Goal: Check status: Check status

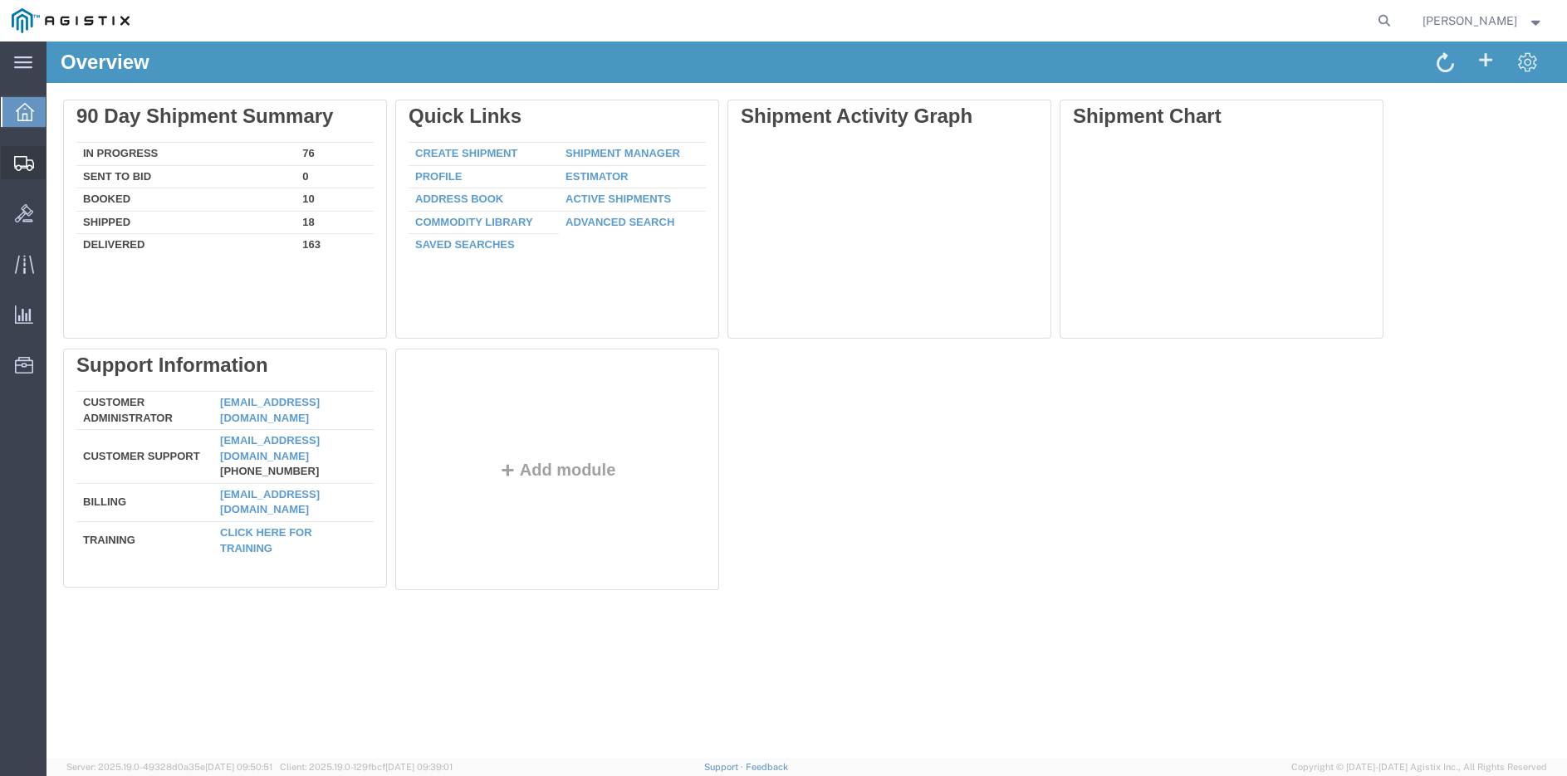
click at [0, 0] on span "Shipment Manager" at bounding box center [0, 0] width 0 height 0
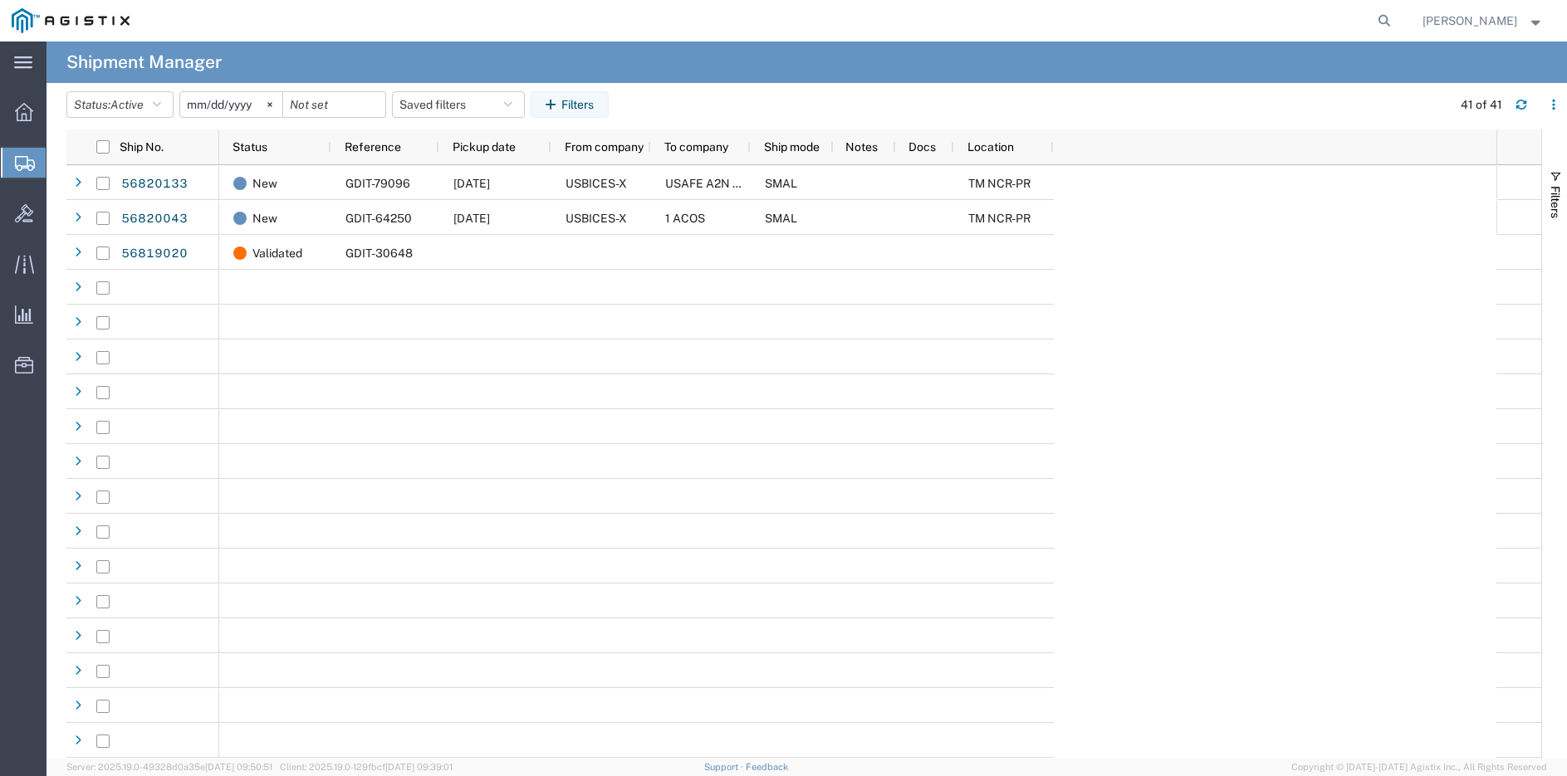
click at [259, 105] on input "[DATE]" at bounding box center [231, 104] width 102 height 25
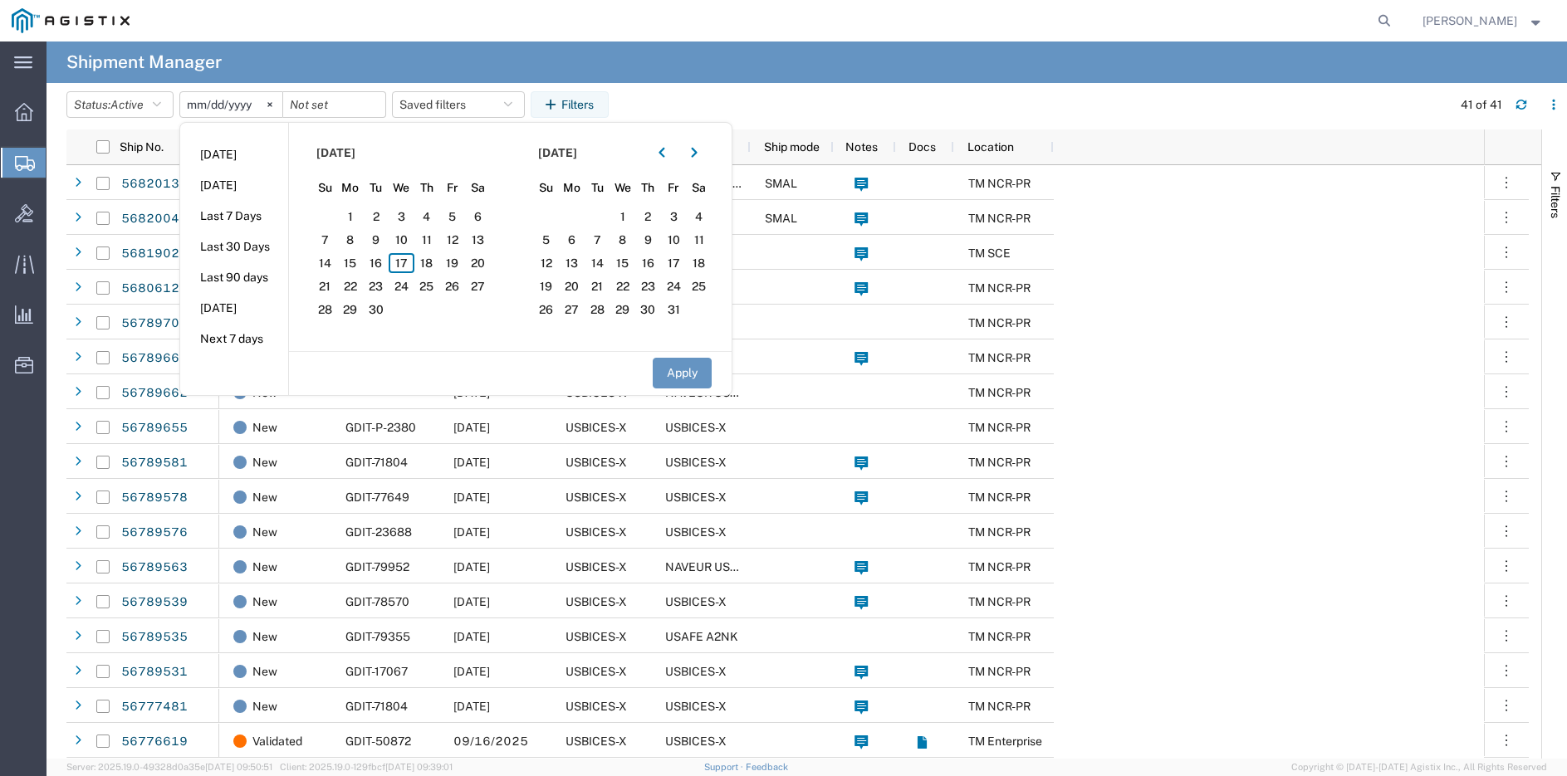
type input "[DATE]"
click at [211, 102] on input "date" at bounding box center [231, 104] width 102 height 25
click at [683, 366] on button "Apply" at bounding box center [682, 373] width 59 height 31
type input "[DATE]"
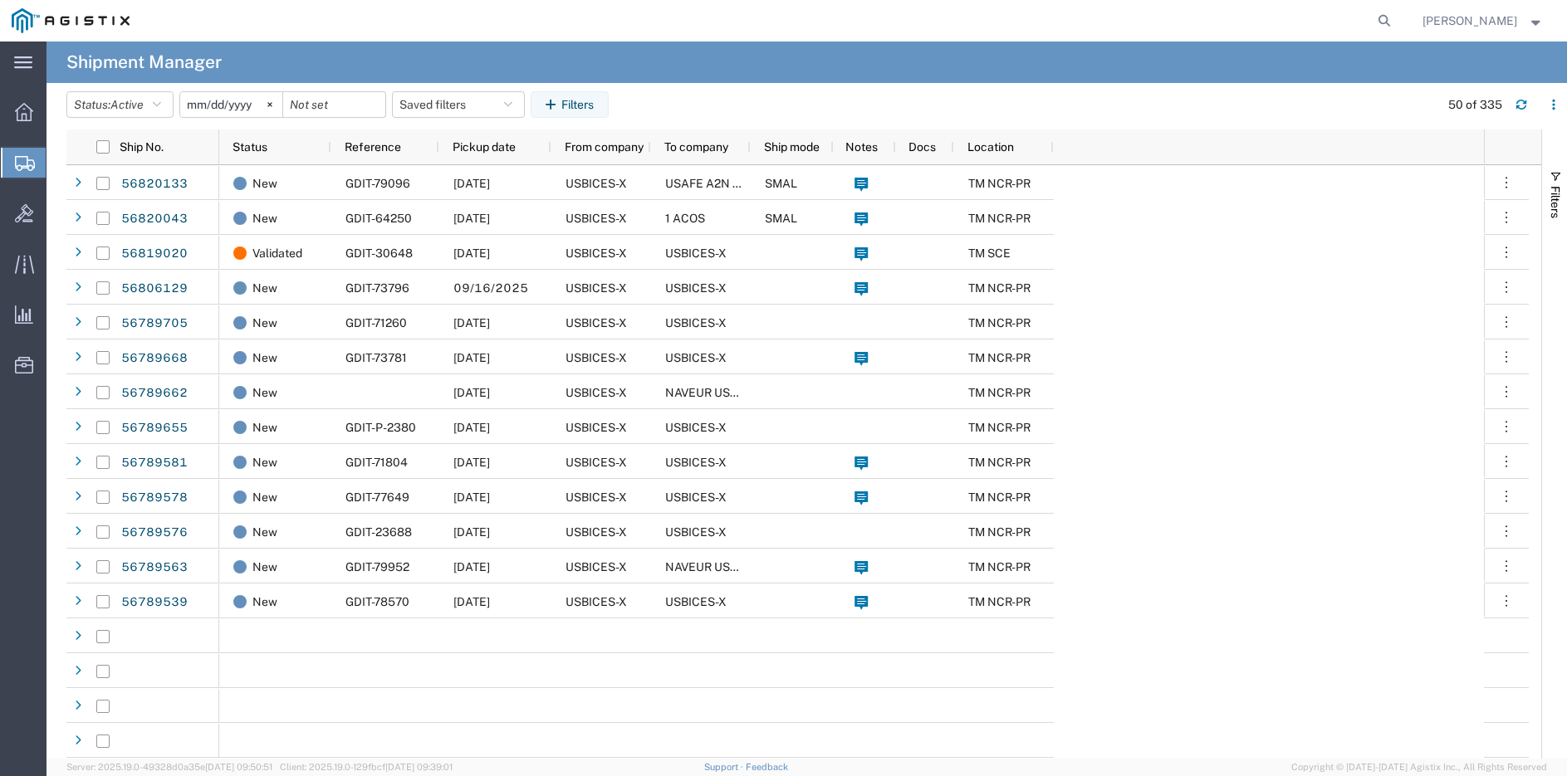
click at [375, 99] on div at bounding box center [334, 104] width 103 height 27
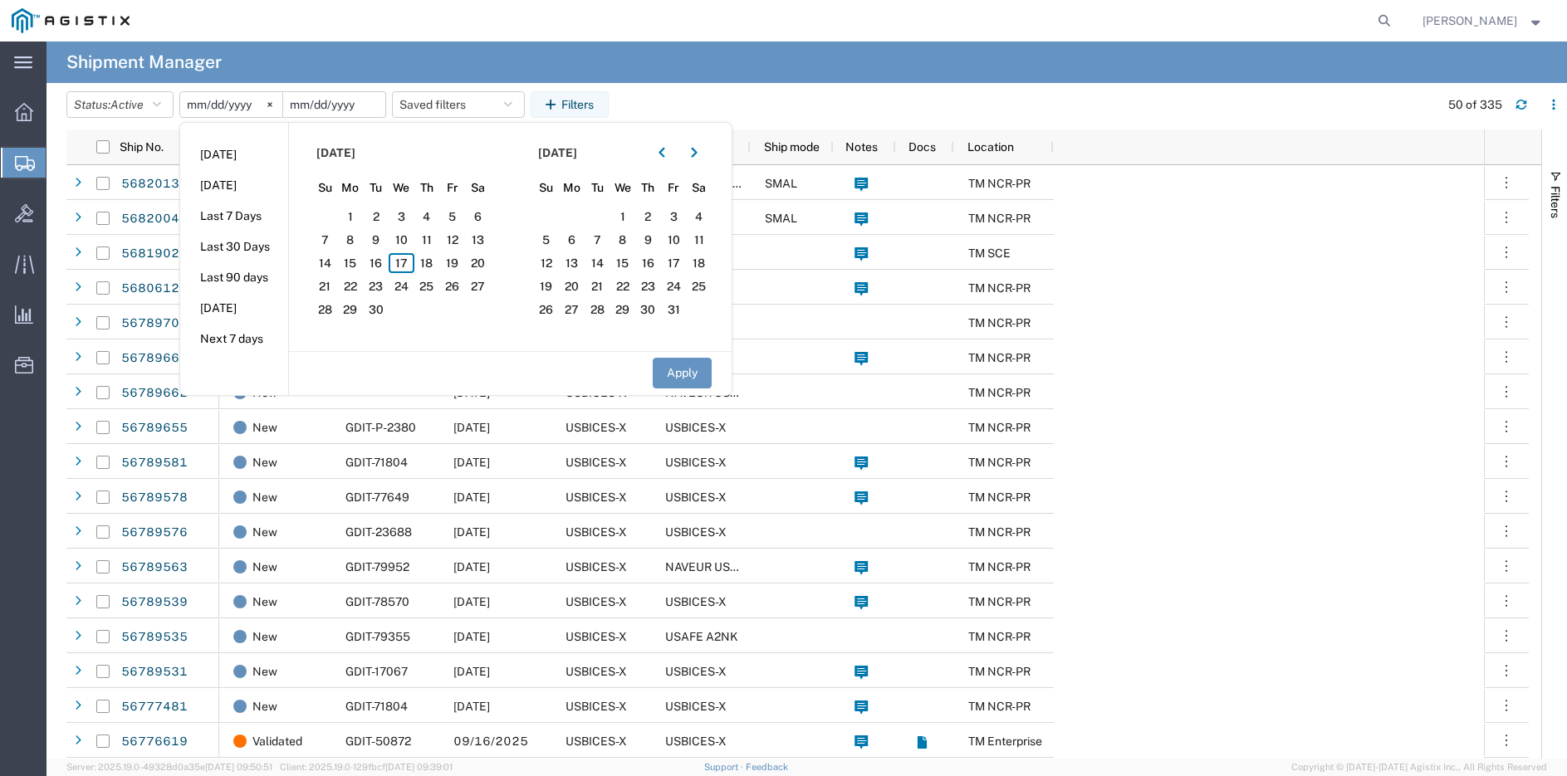
click at [353, 106] on input "date" at bounding box center [334, 104] width 102 height 25
click at [680, 360] on button "Apply" at bounding box center [682, 373] width 59 height 31
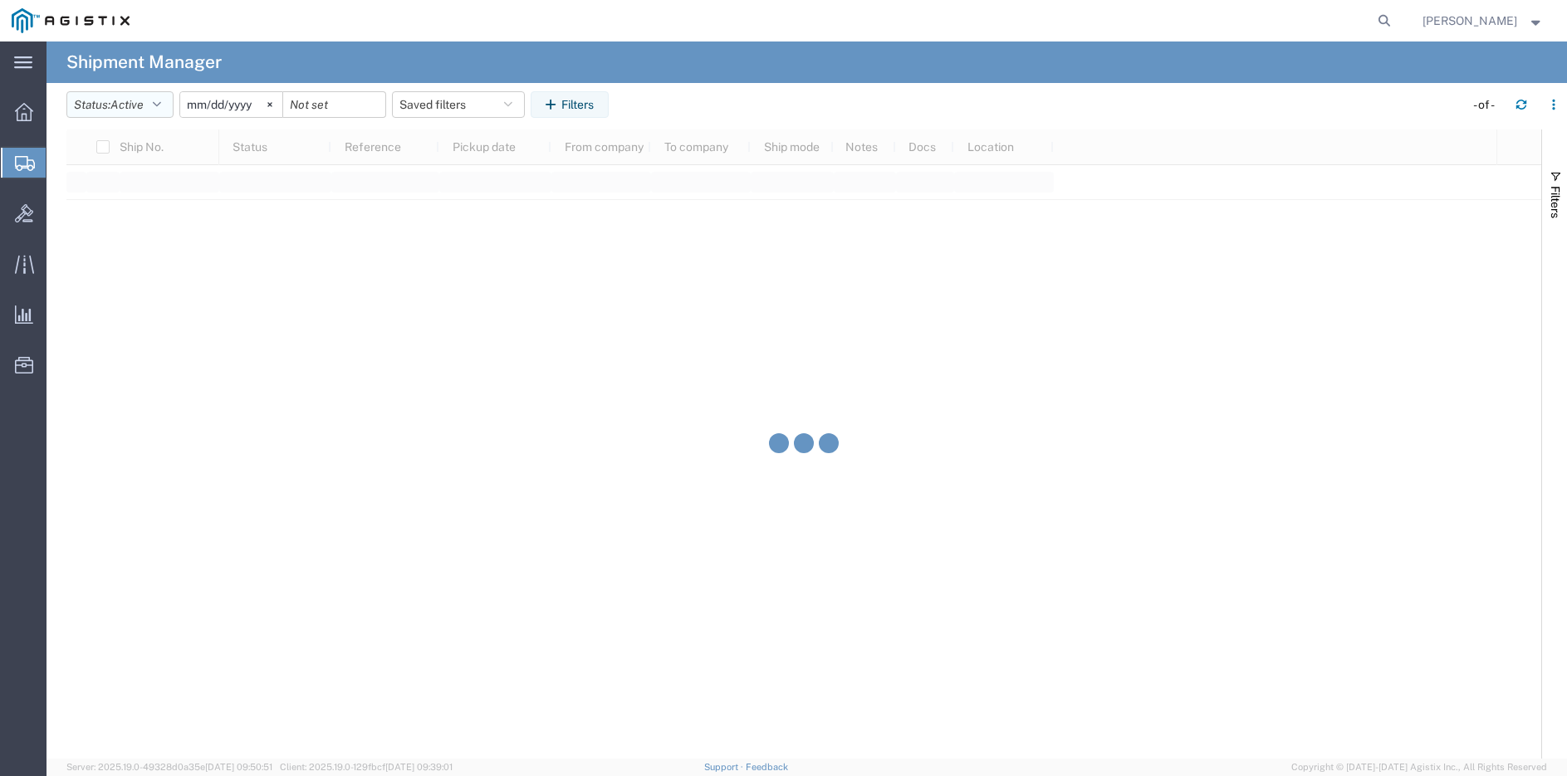
click at [161, 104] on icon "button" at bounding box center [157, 105] width 8 height 12
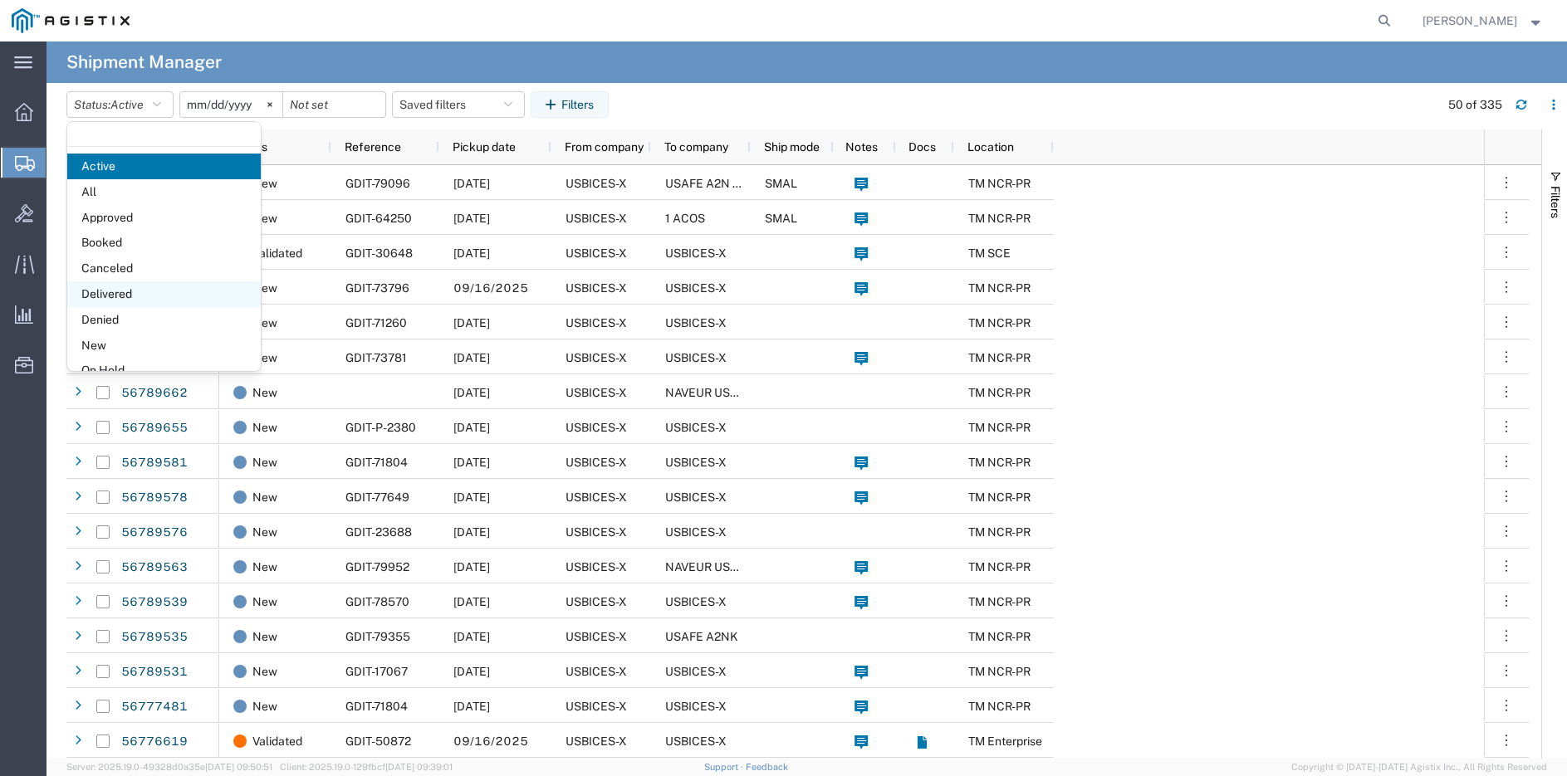
click at [123, 290] on span "Delivered" at bounding box center [163, 294] width 193 height 26
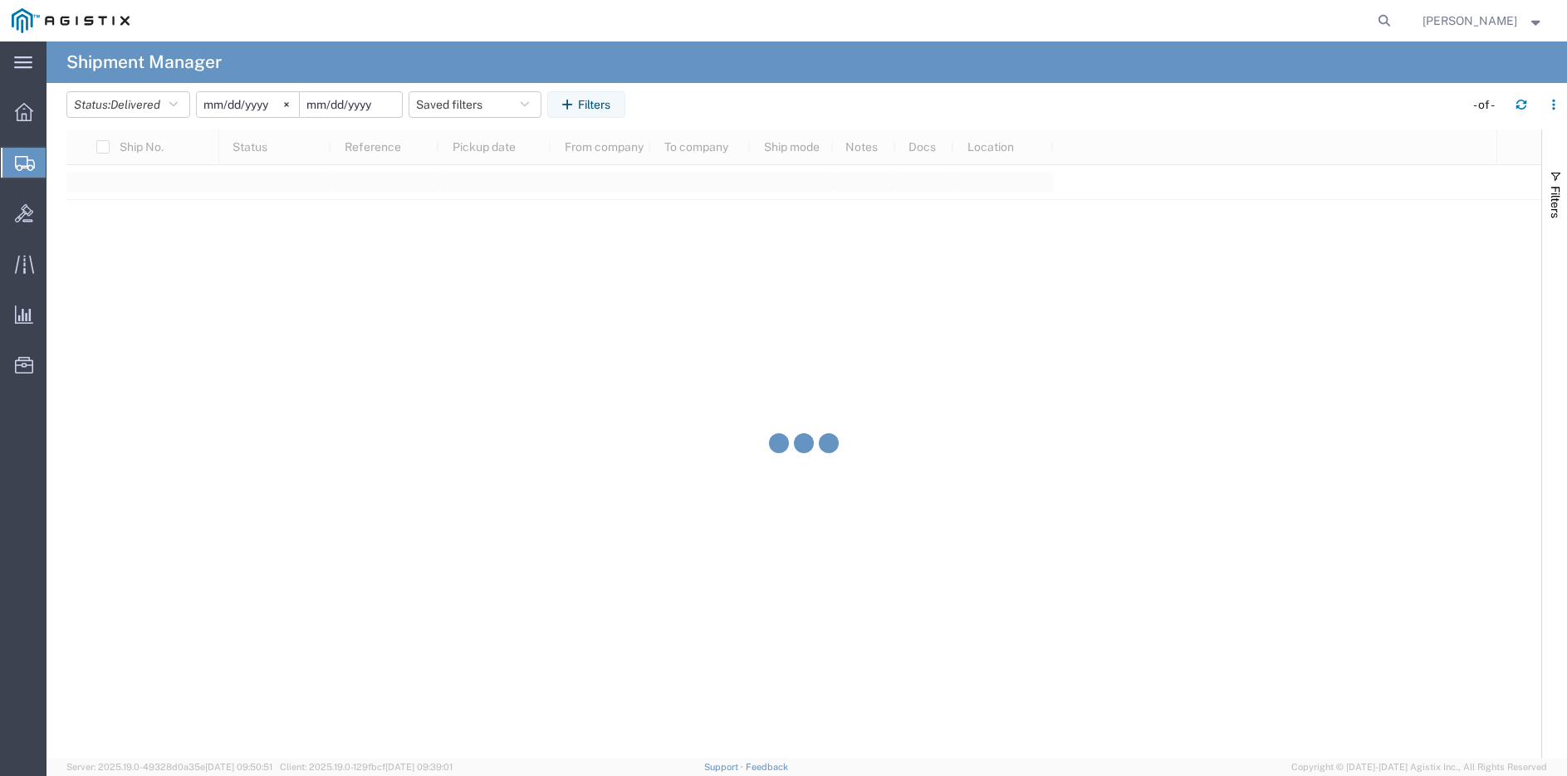
click at [360, 103] on input "date" at bounding box center [351, 104] width 102 height 25
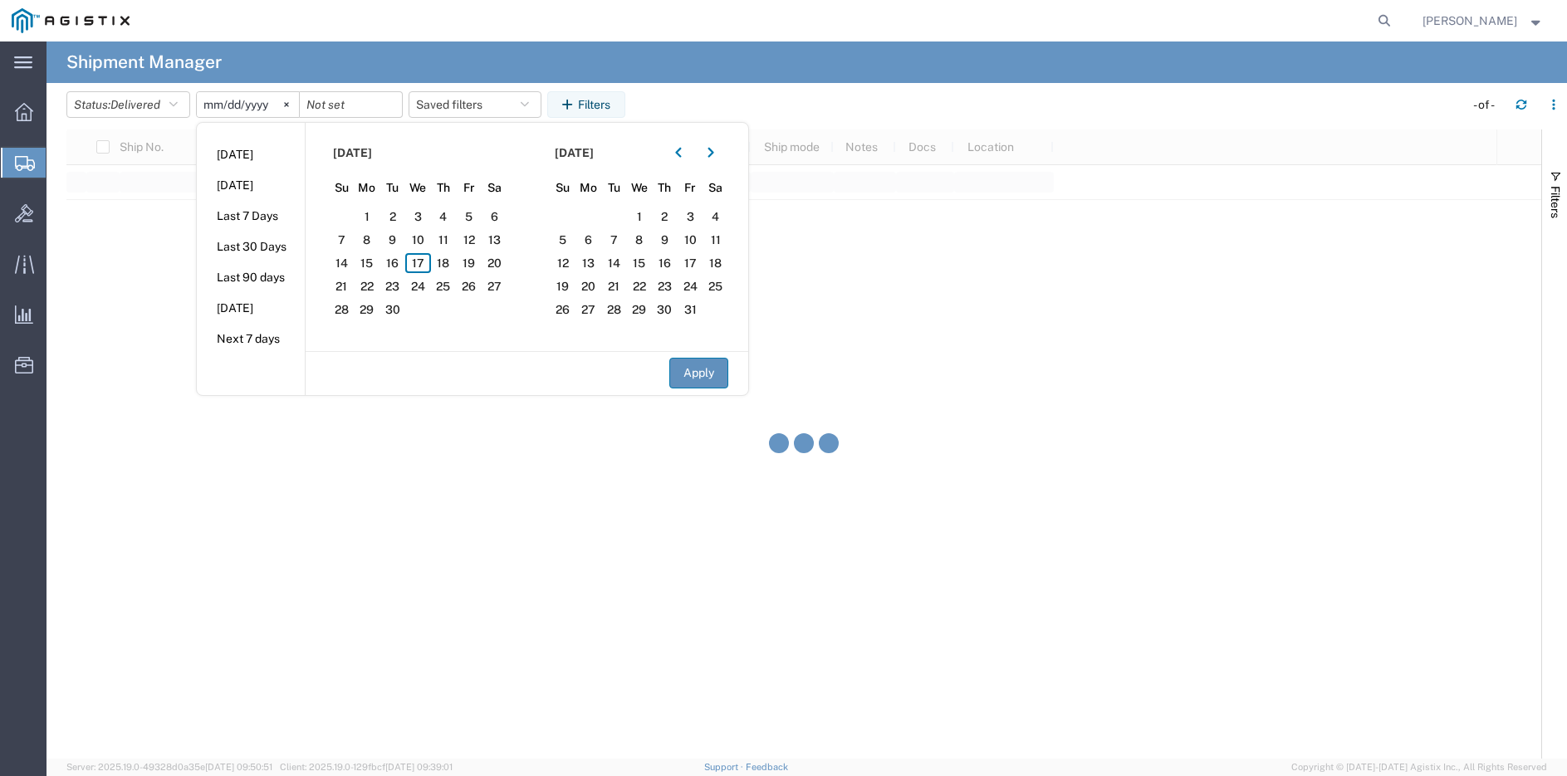
click at [687, 375] on button "Apply" at bounding box center [698, 373] width 59 height 31
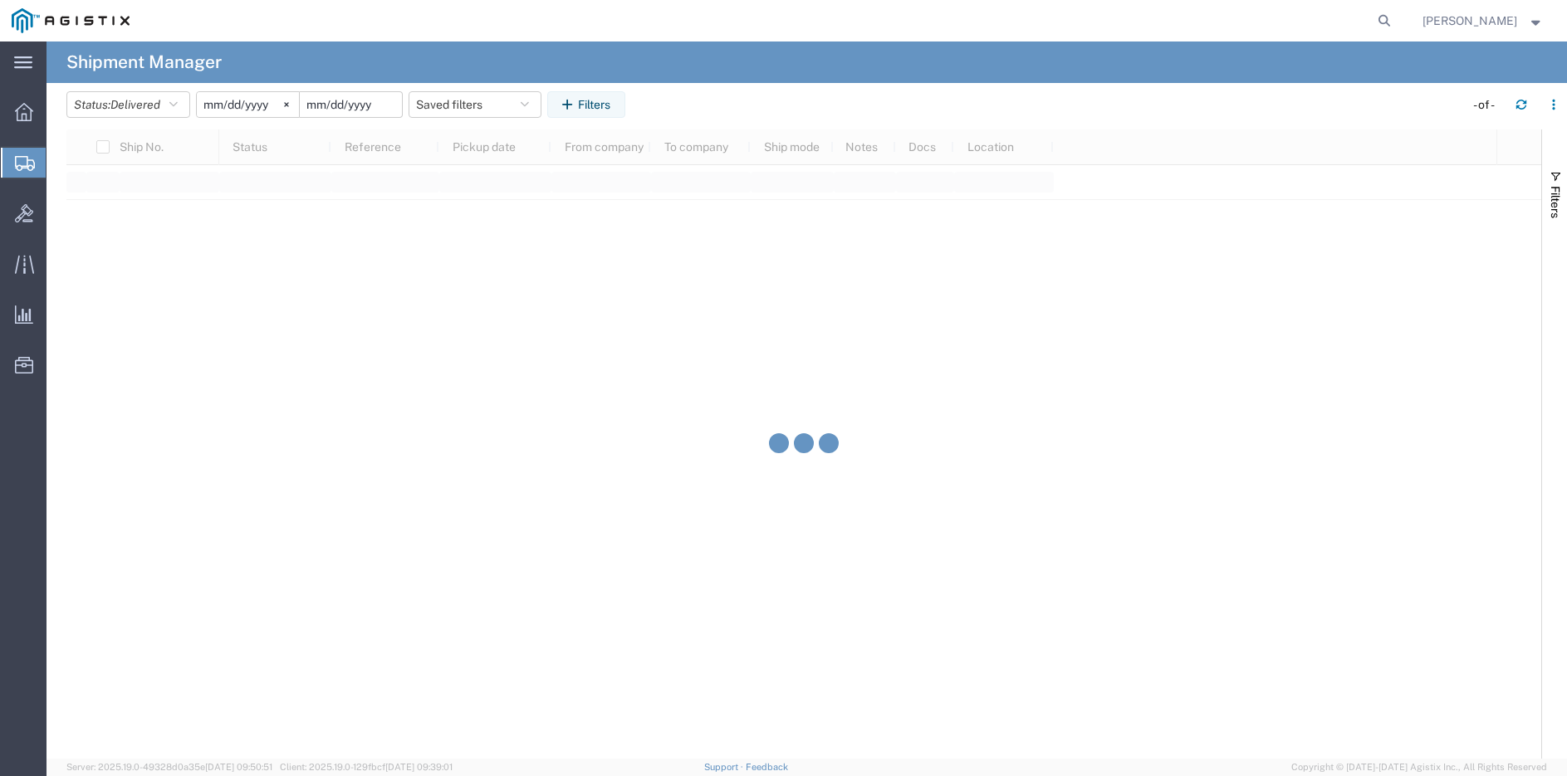
click at [359, 94] on input "date" at bounding box center [351, 104] width 102 height 25
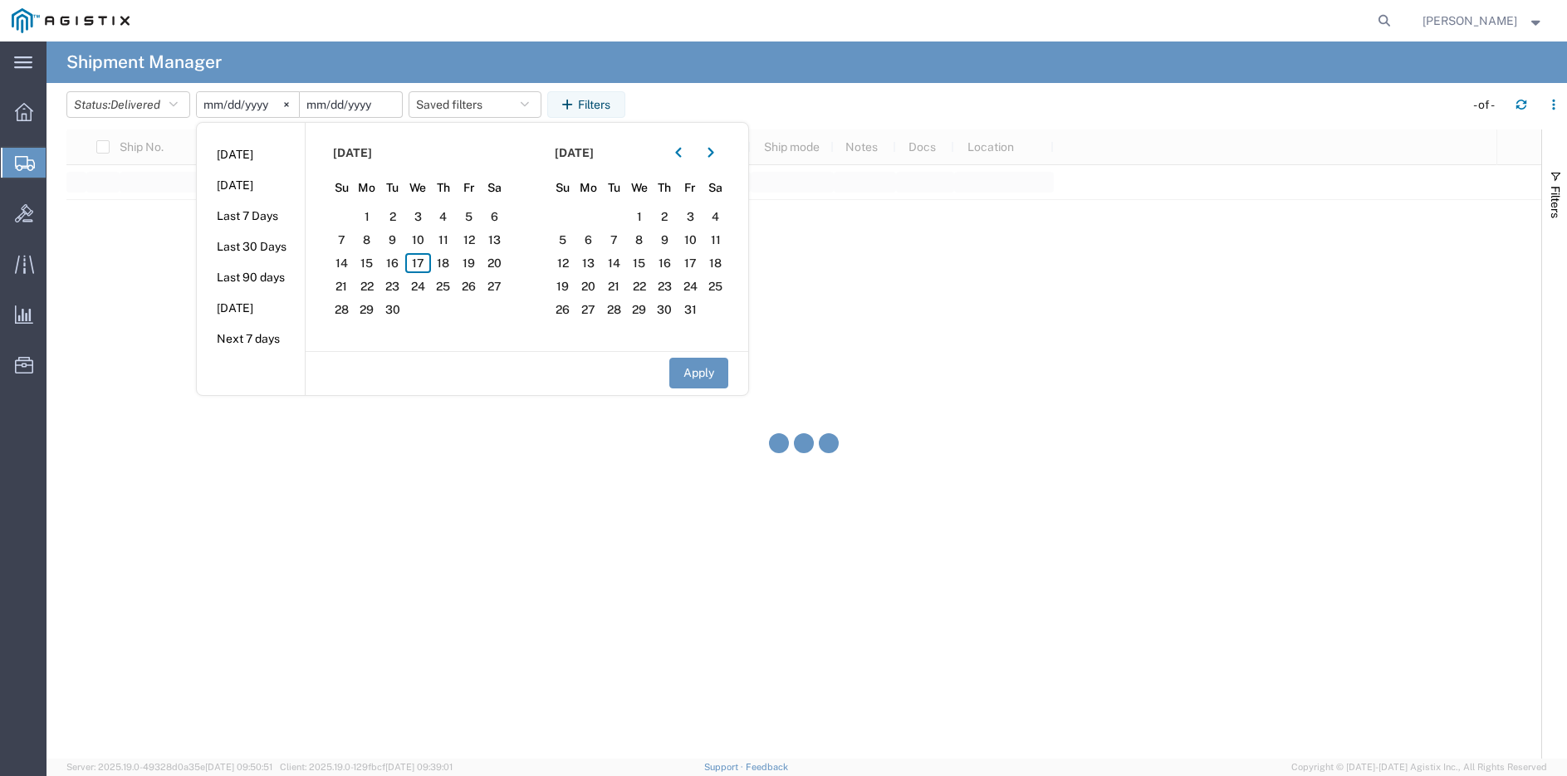
click at [385, 103] on input "date" at bounding box center [351, 104] width 102 height 25
click at [681, 151] on icon "button" at bounding box center [678, 153] width 6 height 10
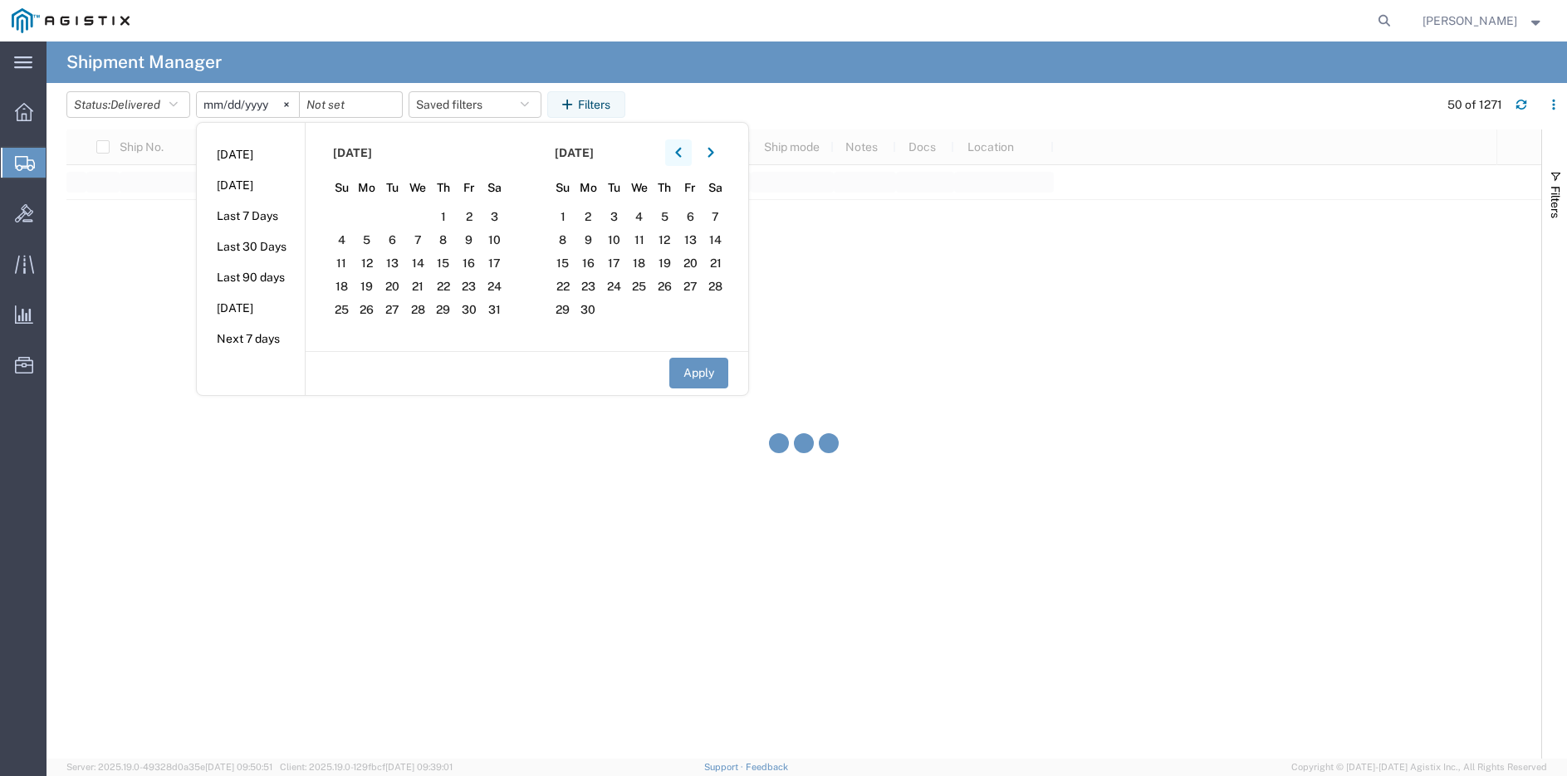
click at [681, 151] on icon "button" at bounding box center [678, 153] width 6 height 10
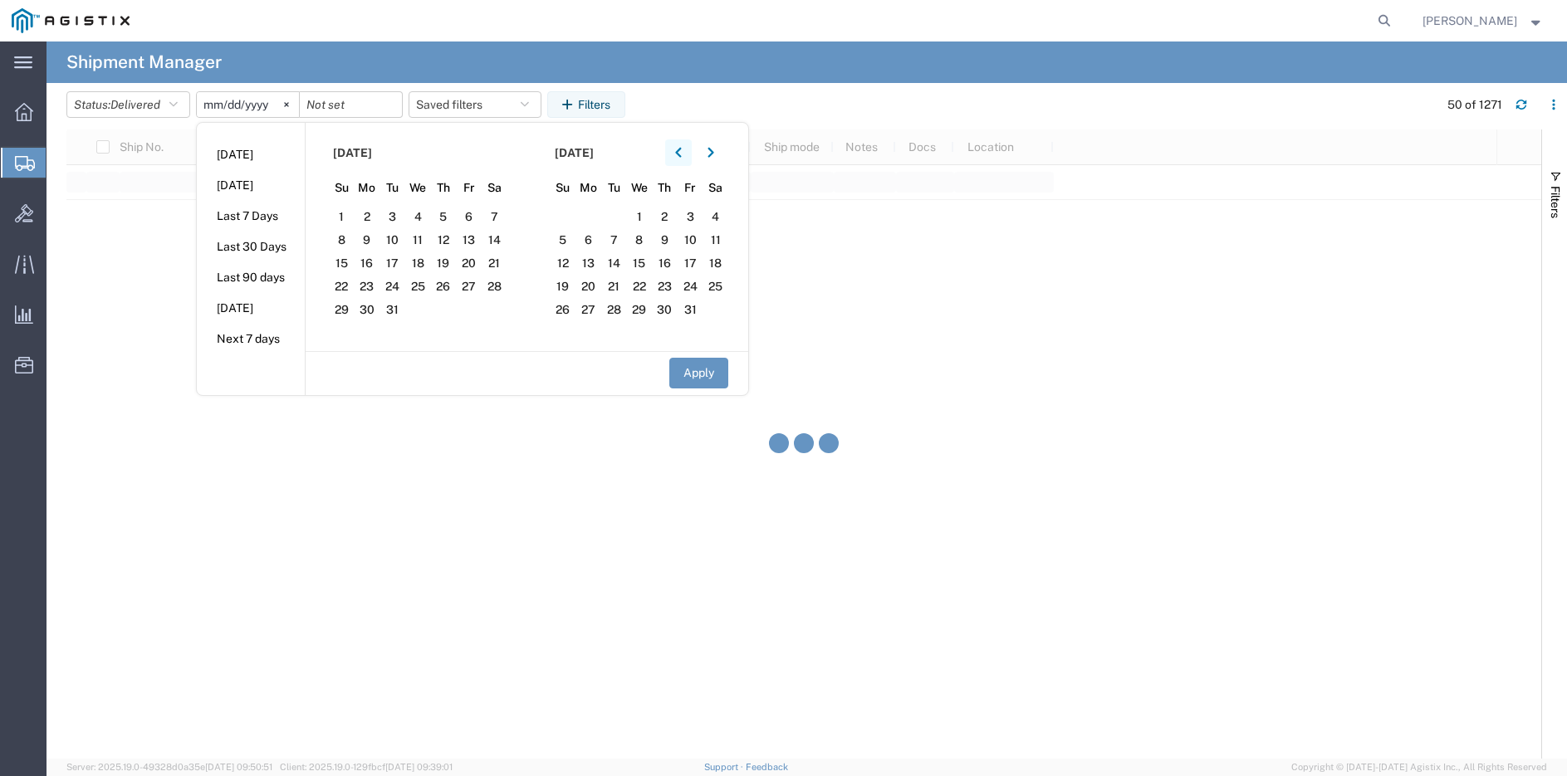
click at [681, 151] on icon "button" at bounding box center [678, 153] width 6 height 10
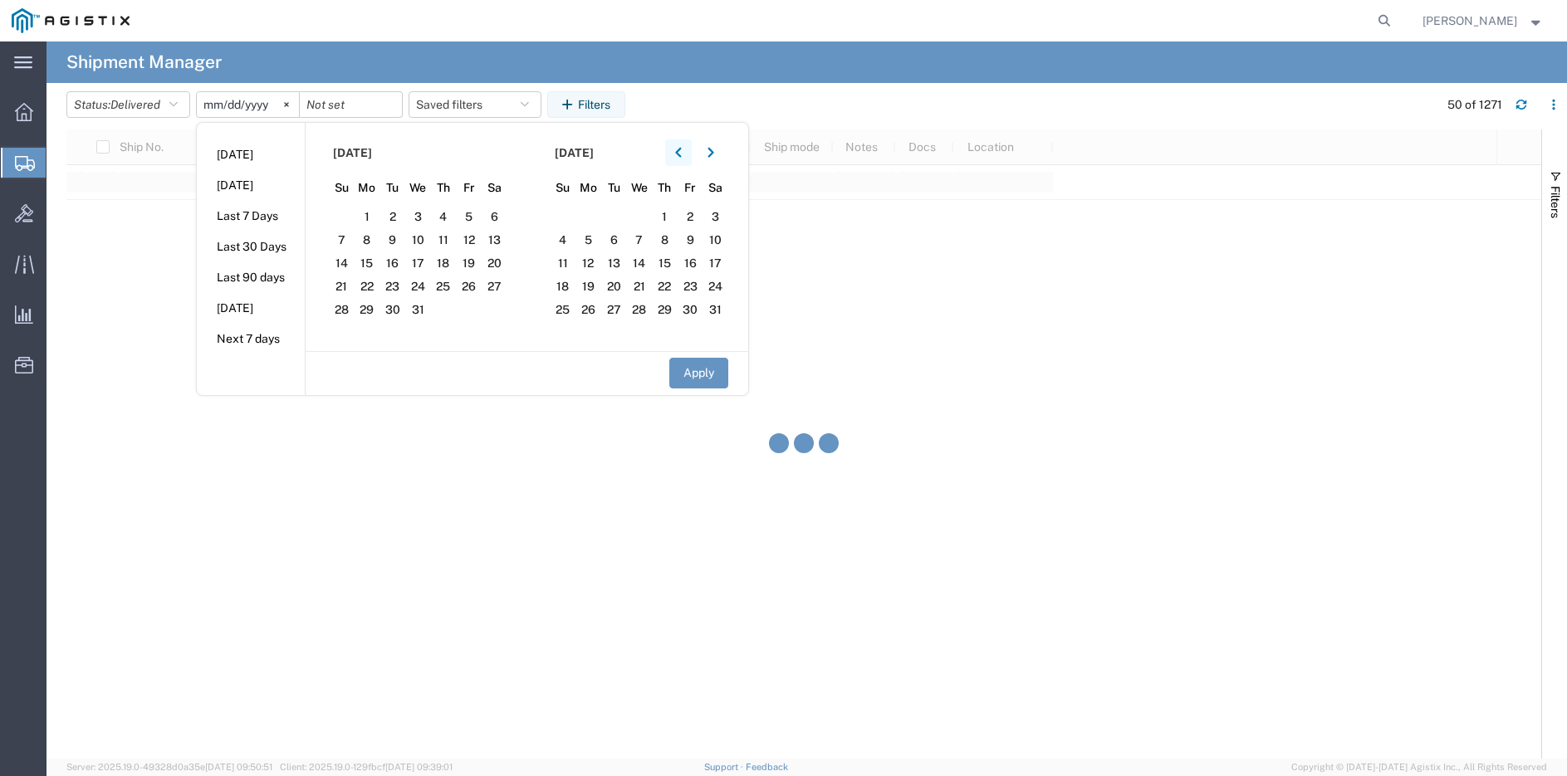
click at [681, 151] on icon "button" at bounding box center [678, 153] width 6 height 10
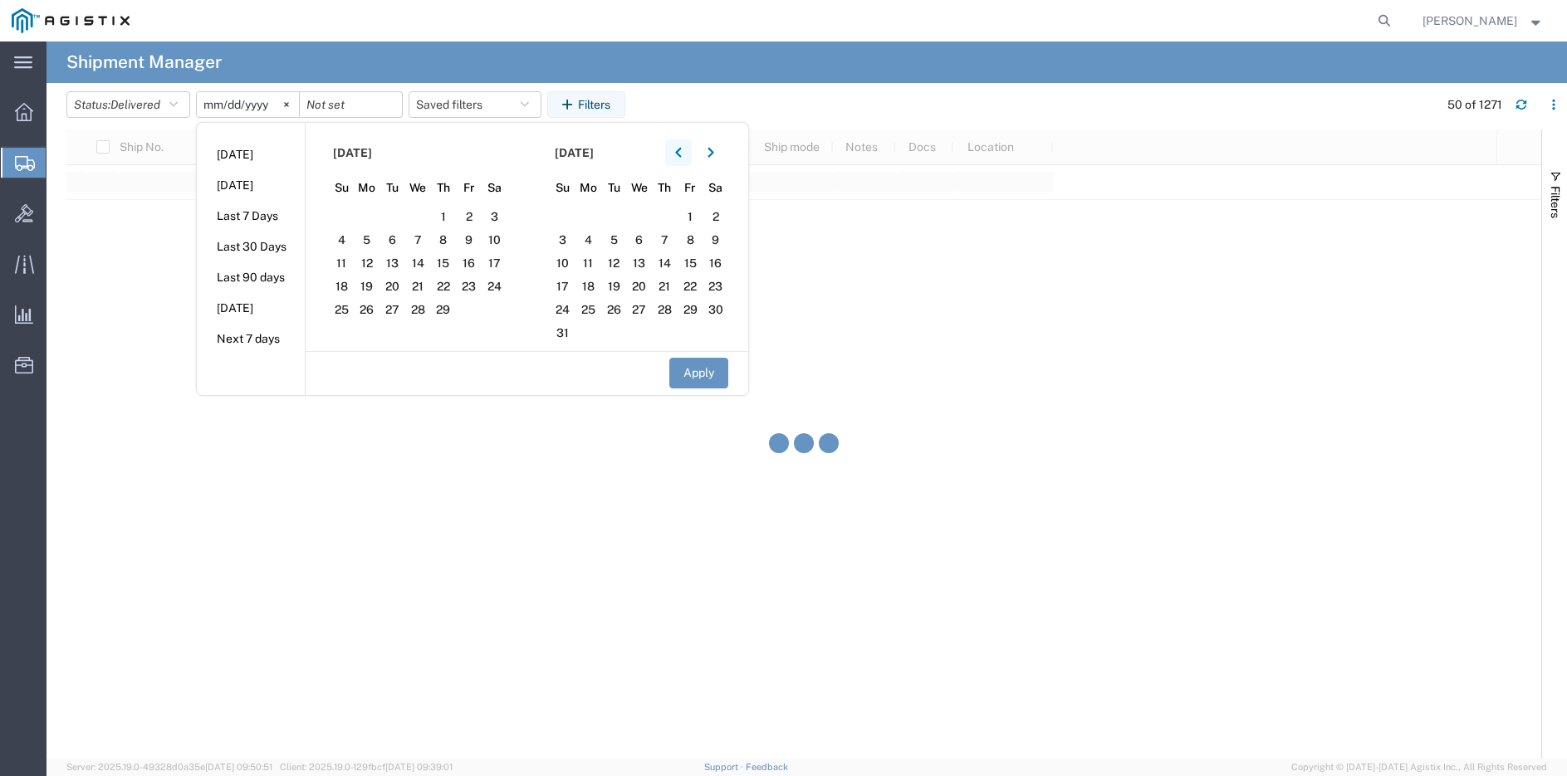
click at [681, 151] on icon "button" at bounding box center [678, 153] width 6 height 10
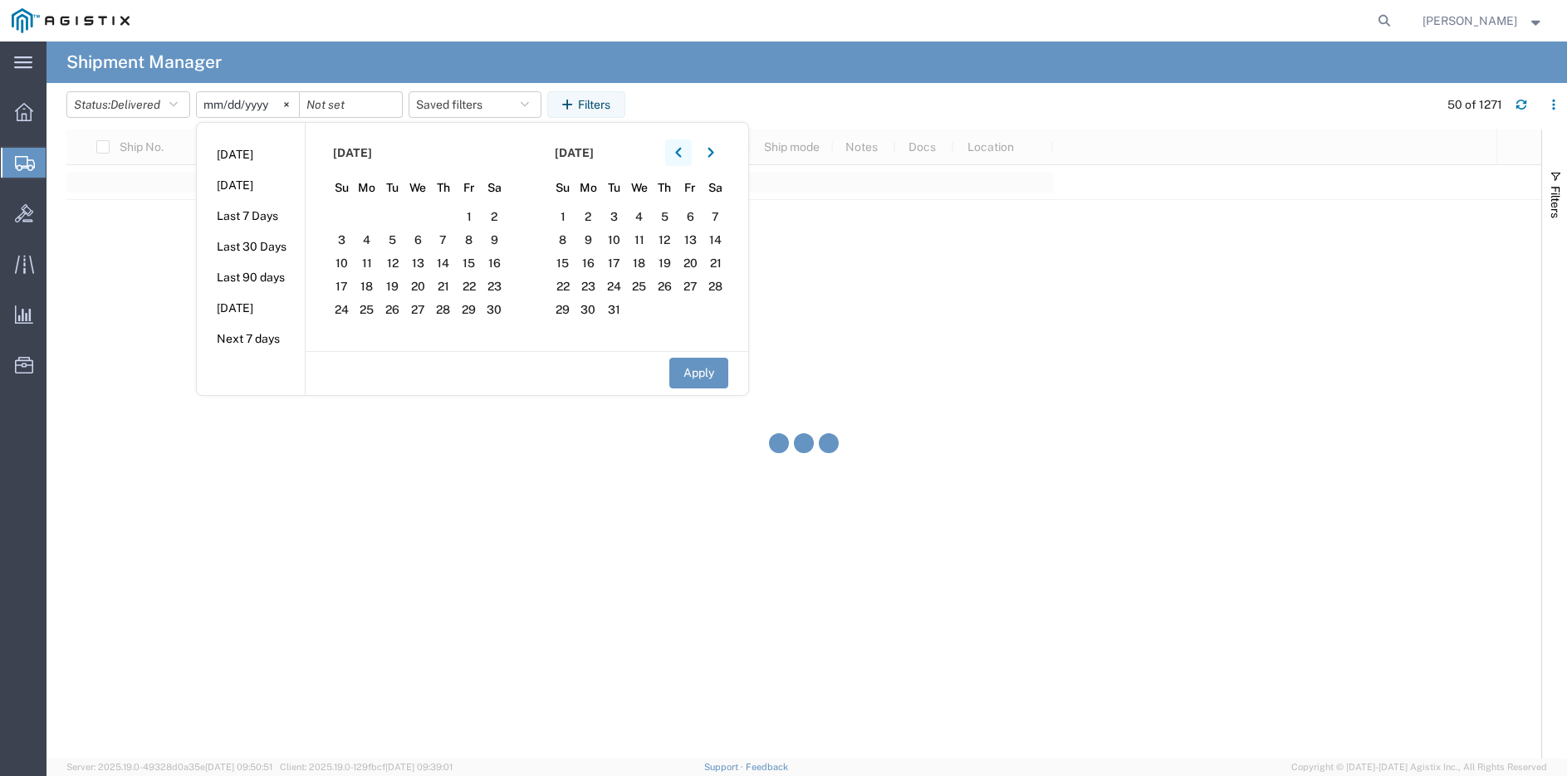
click at [681, 151] on icon "button" at bounding box center [678, 153] width 6 height 10
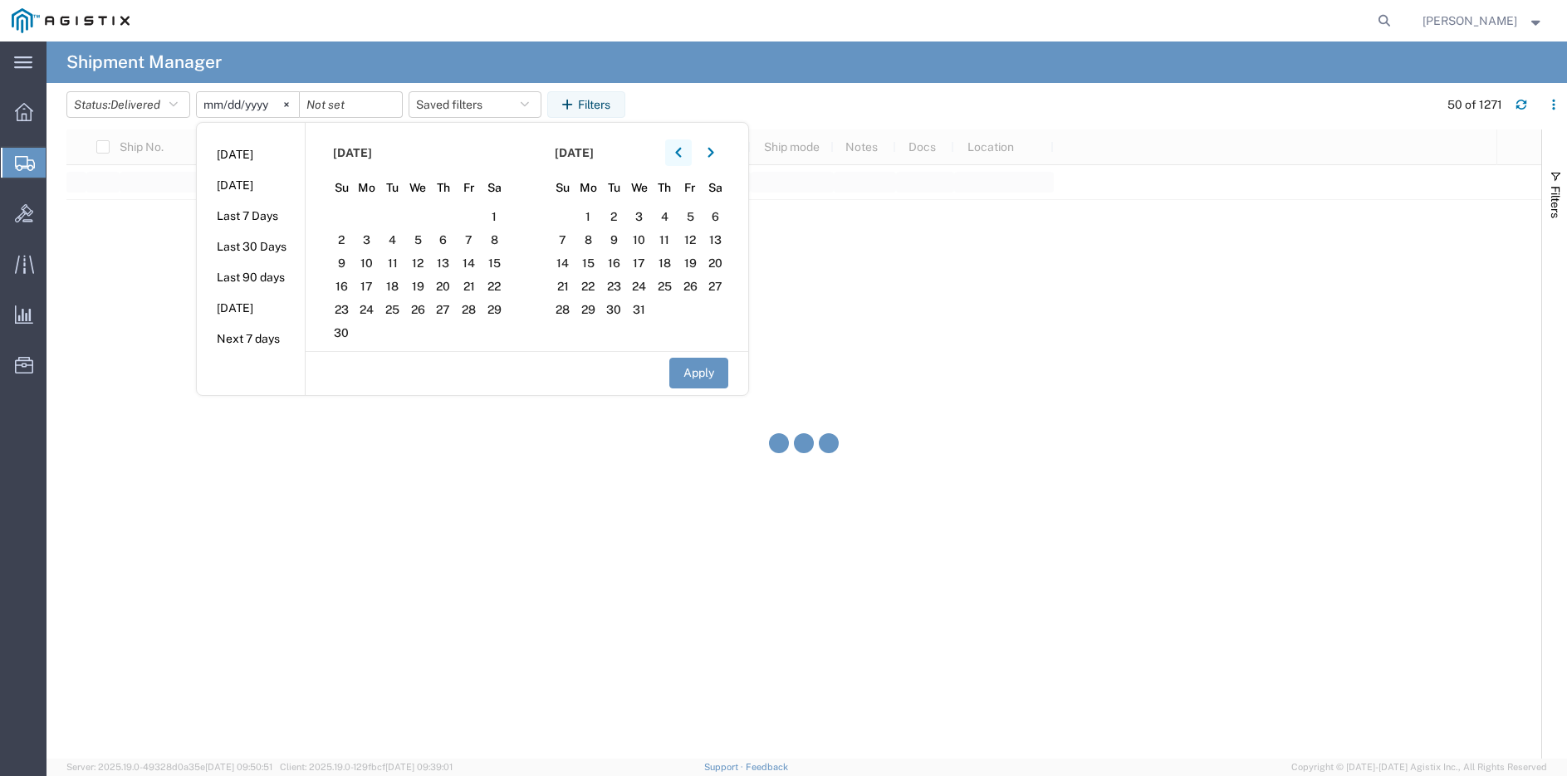
click at [681, 151] on icon "button" at bounding box center [678, 153] width 6 height 10
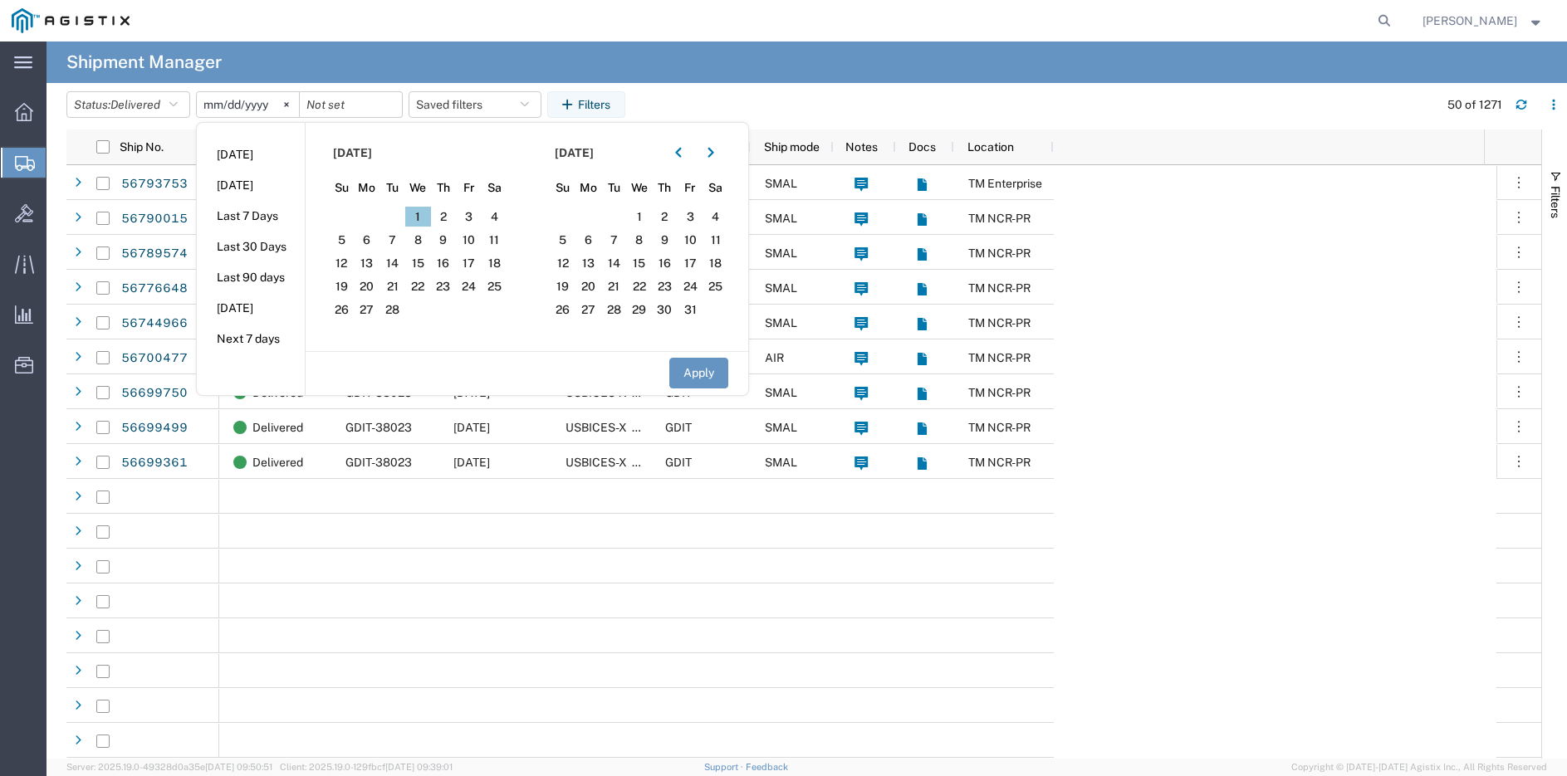
click at [426, 214] on span "1" at bounding box center [418, 217] width 26 height 20
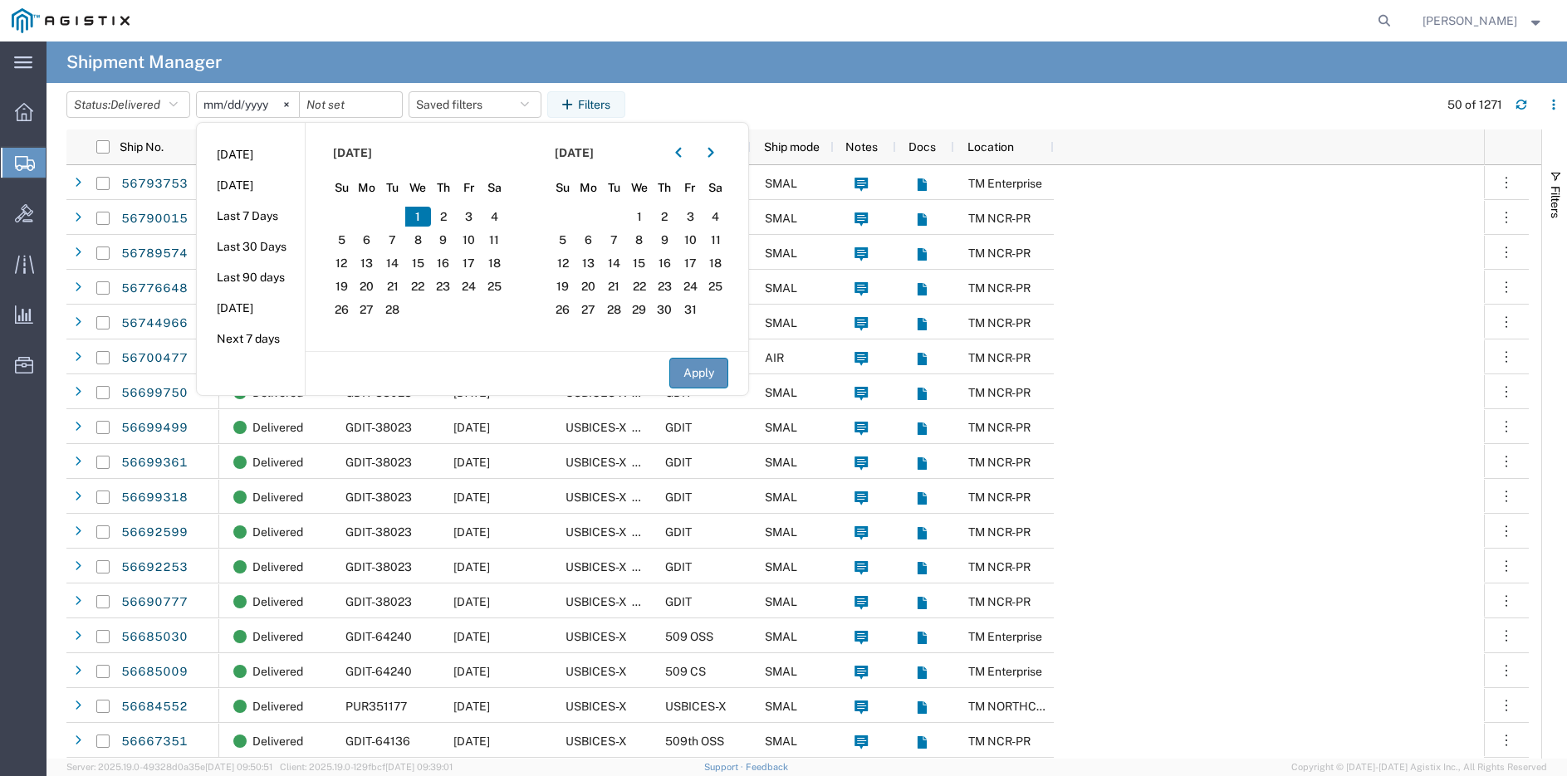
click at [690, 369] on button "Apply" at bounding box center [698, 373] width 59 height 31
type input "[DATE]"
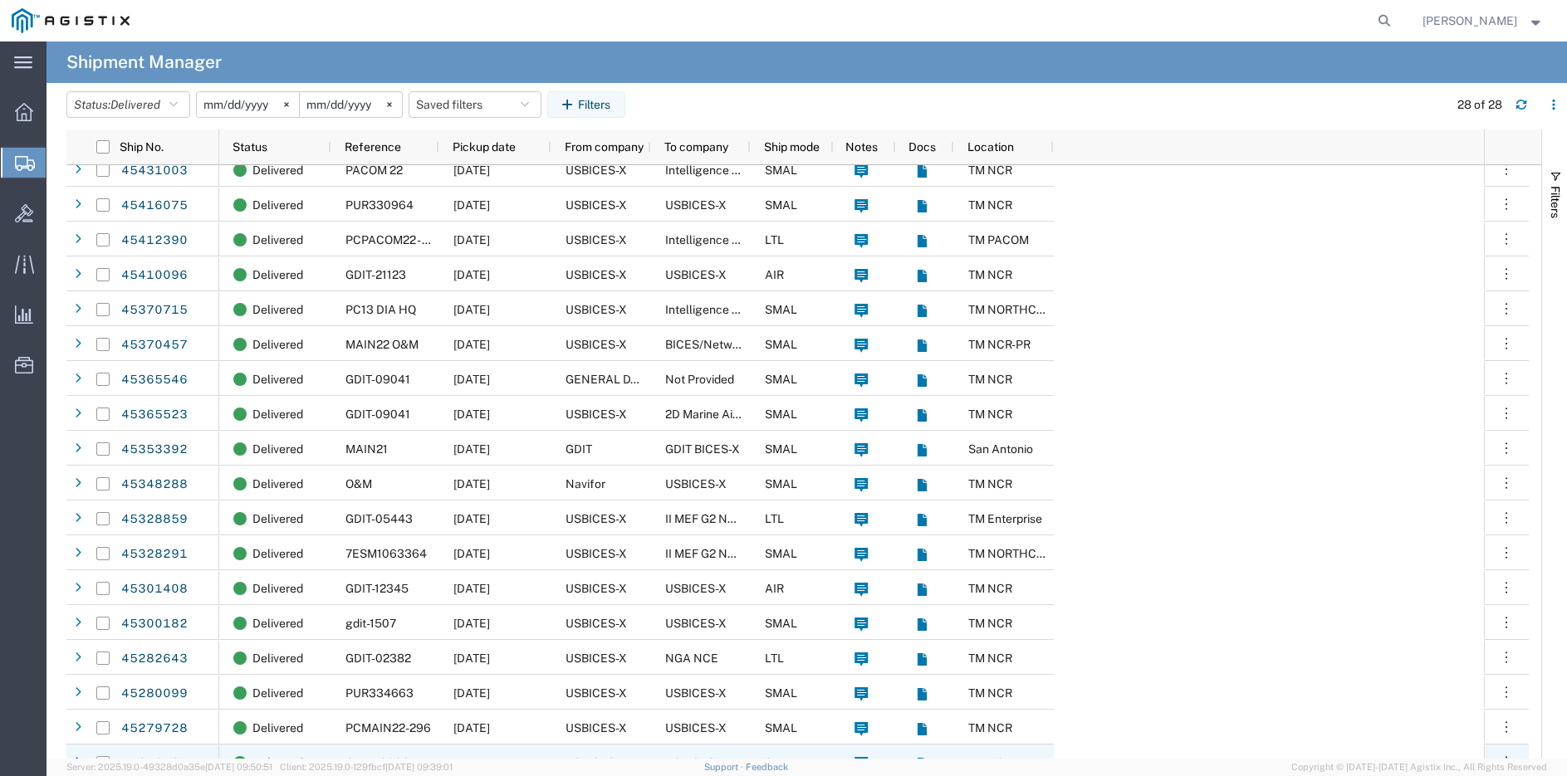
scroll to position [332, 0]
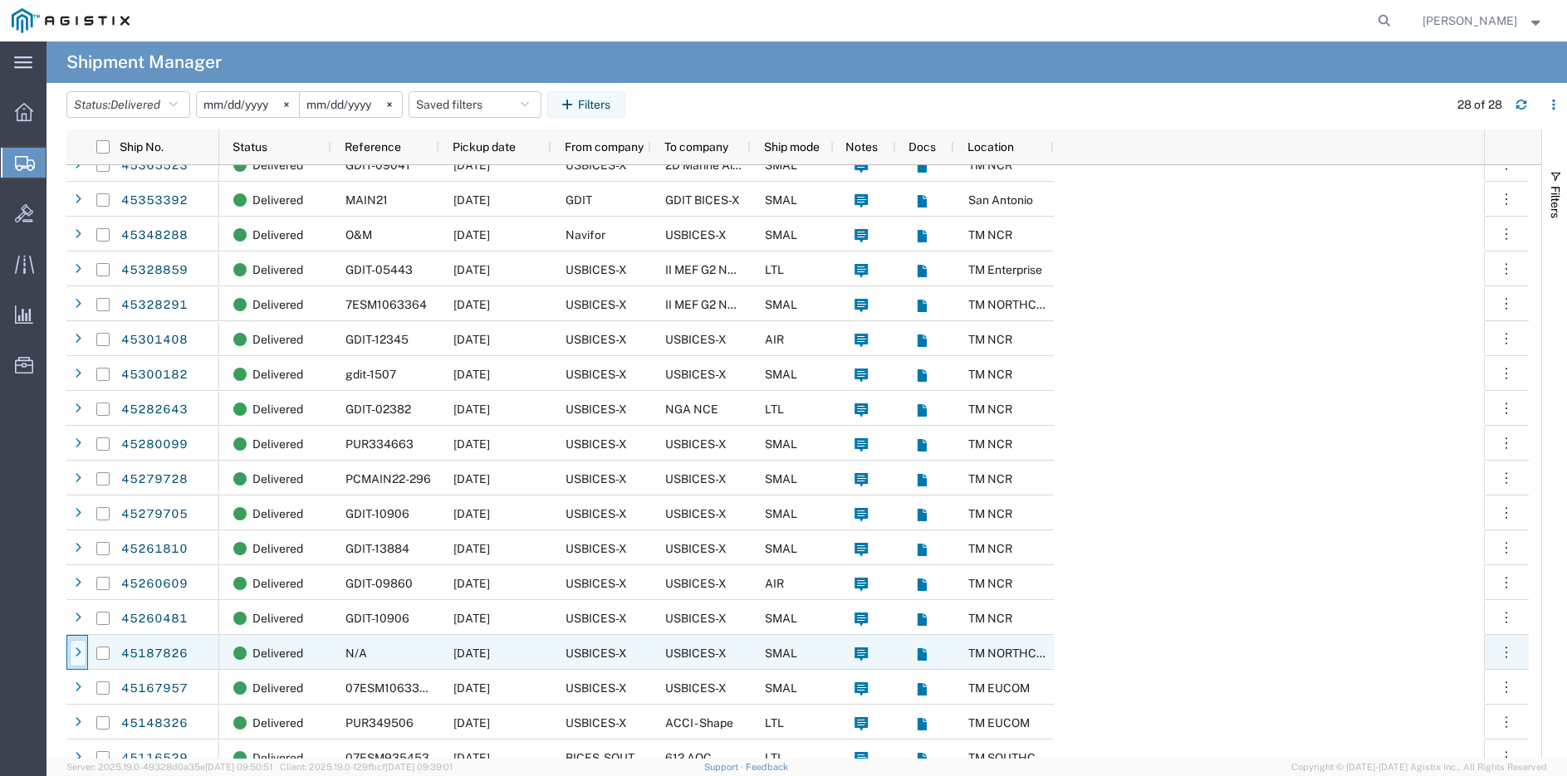
click at [79, 648] on icon at bounding box center [78, 654] width 7 height 12
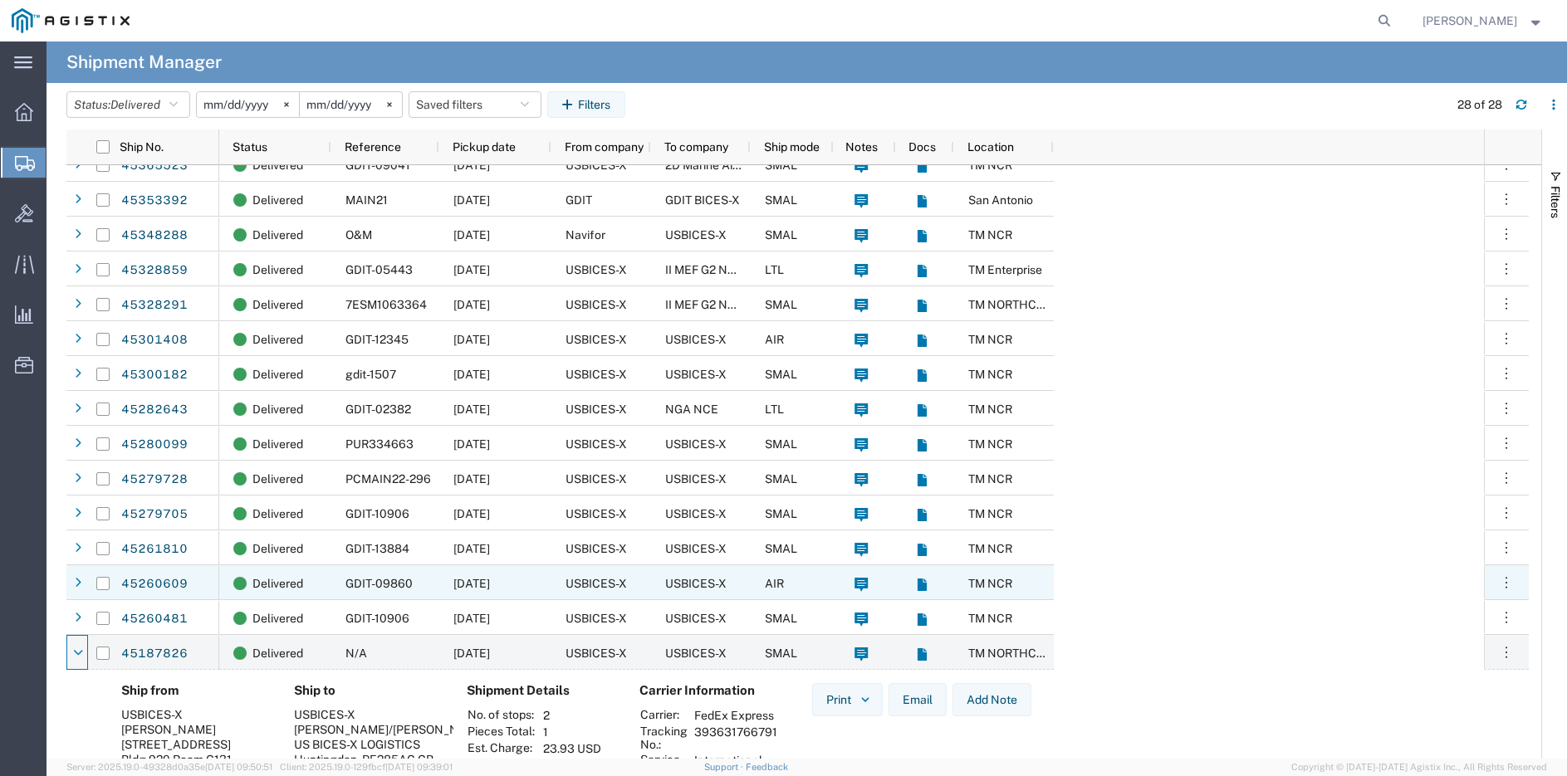
scroll to position [415, 0]
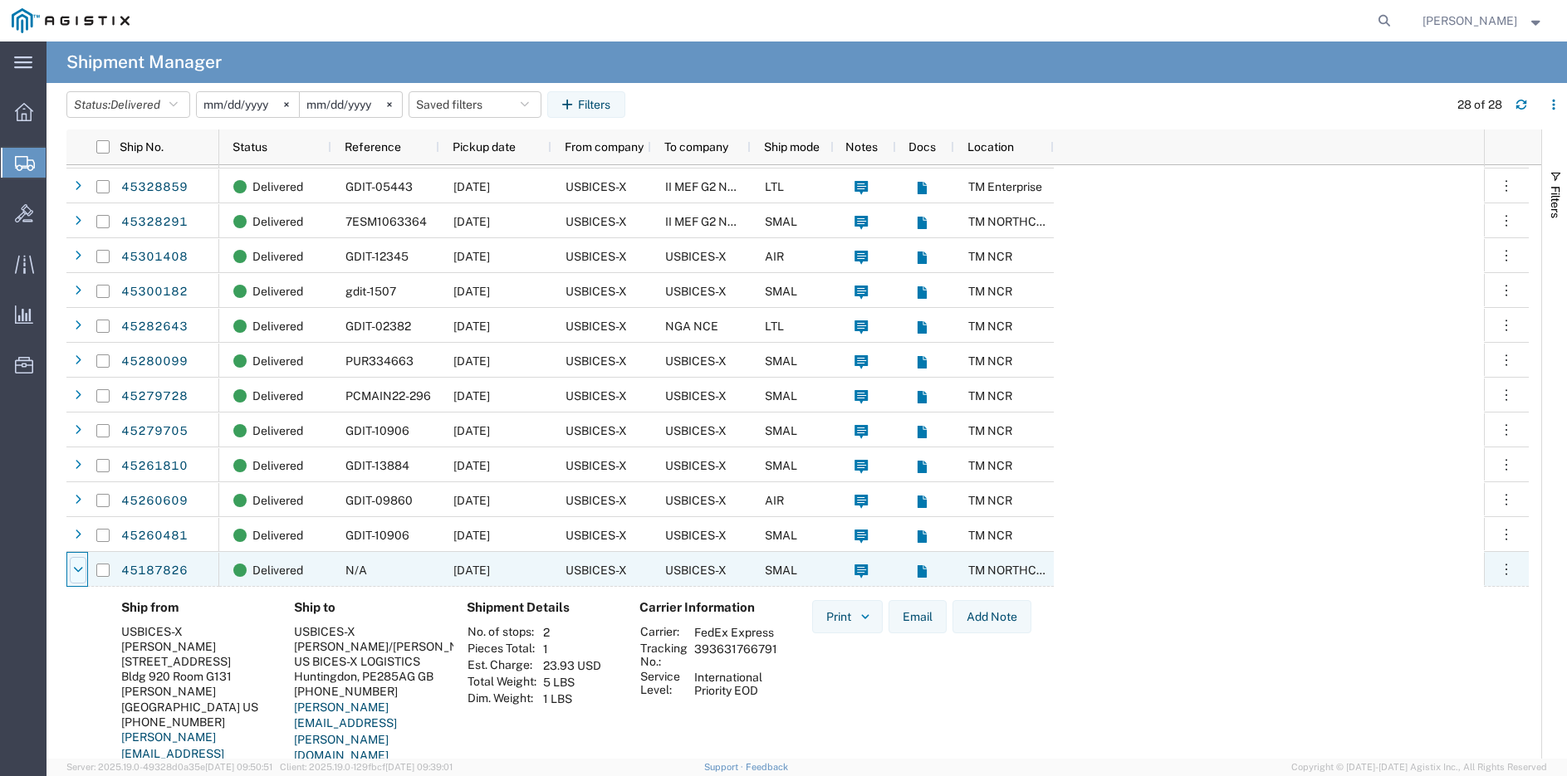
click at [83, 572] on div at bounding box center [78, 570] width 17 height 27
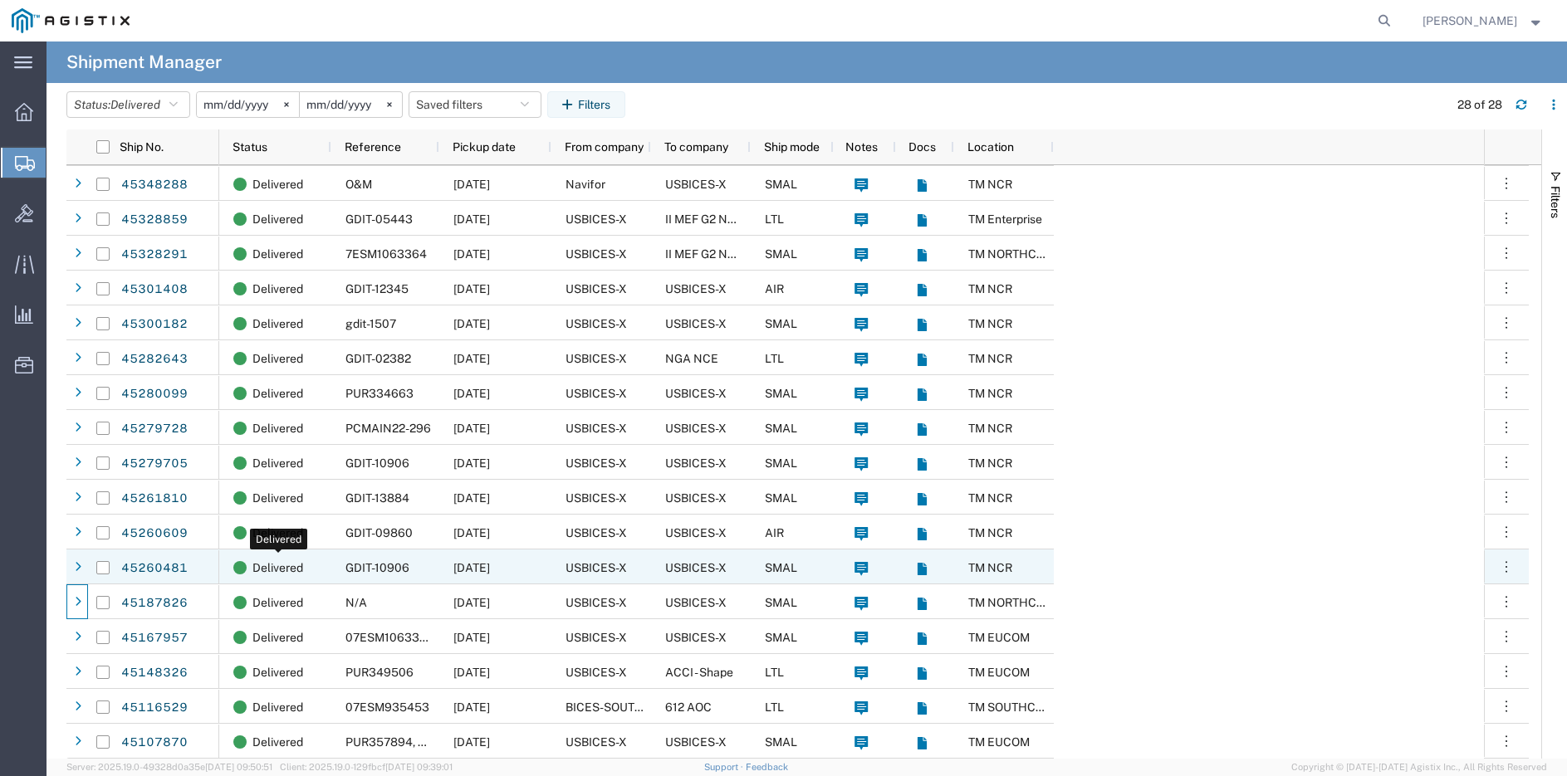
scroll to position [384, 0]
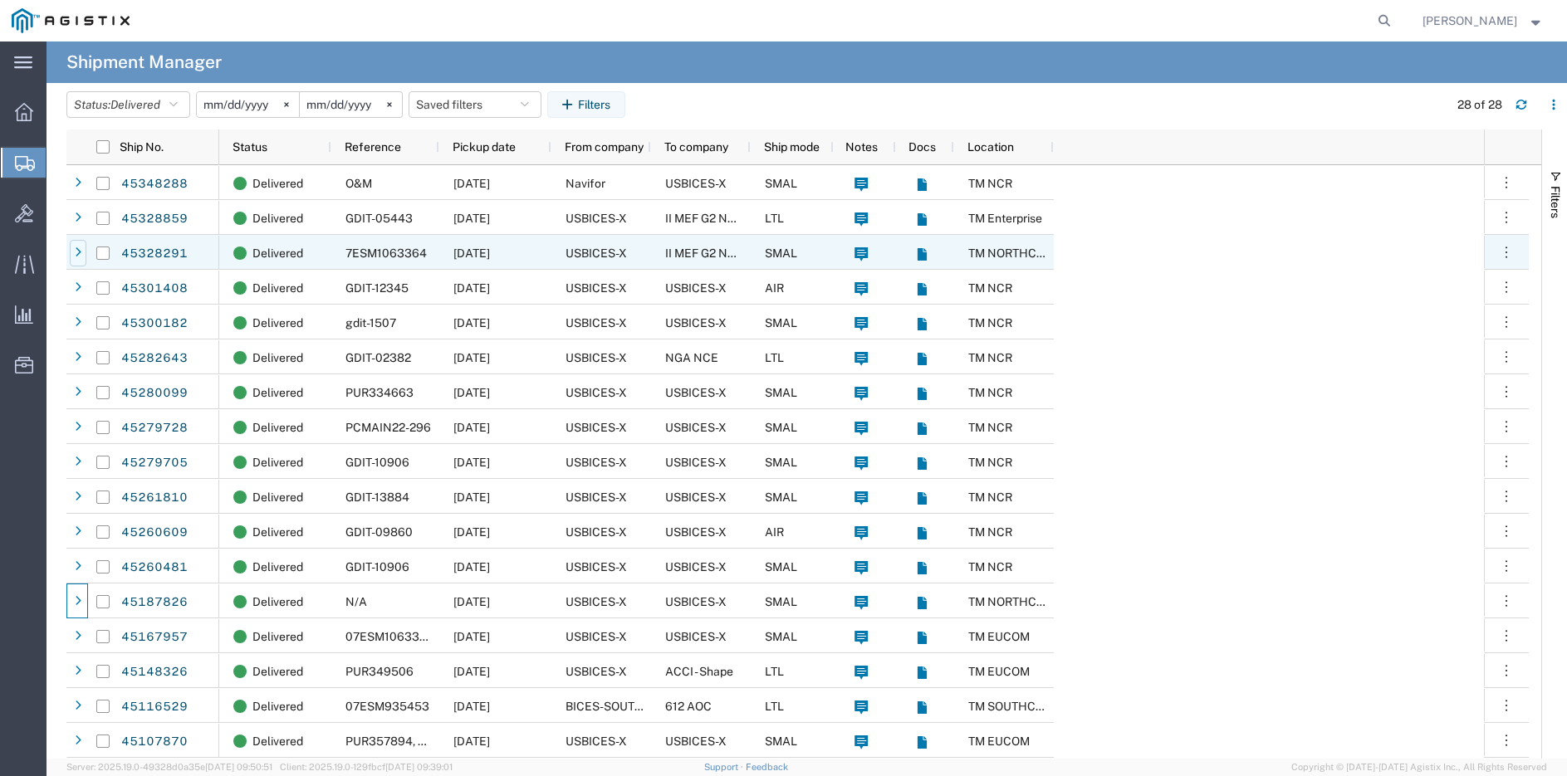
click at [75, 254] on icon at bounding box center [78, 253] width 7 height 12
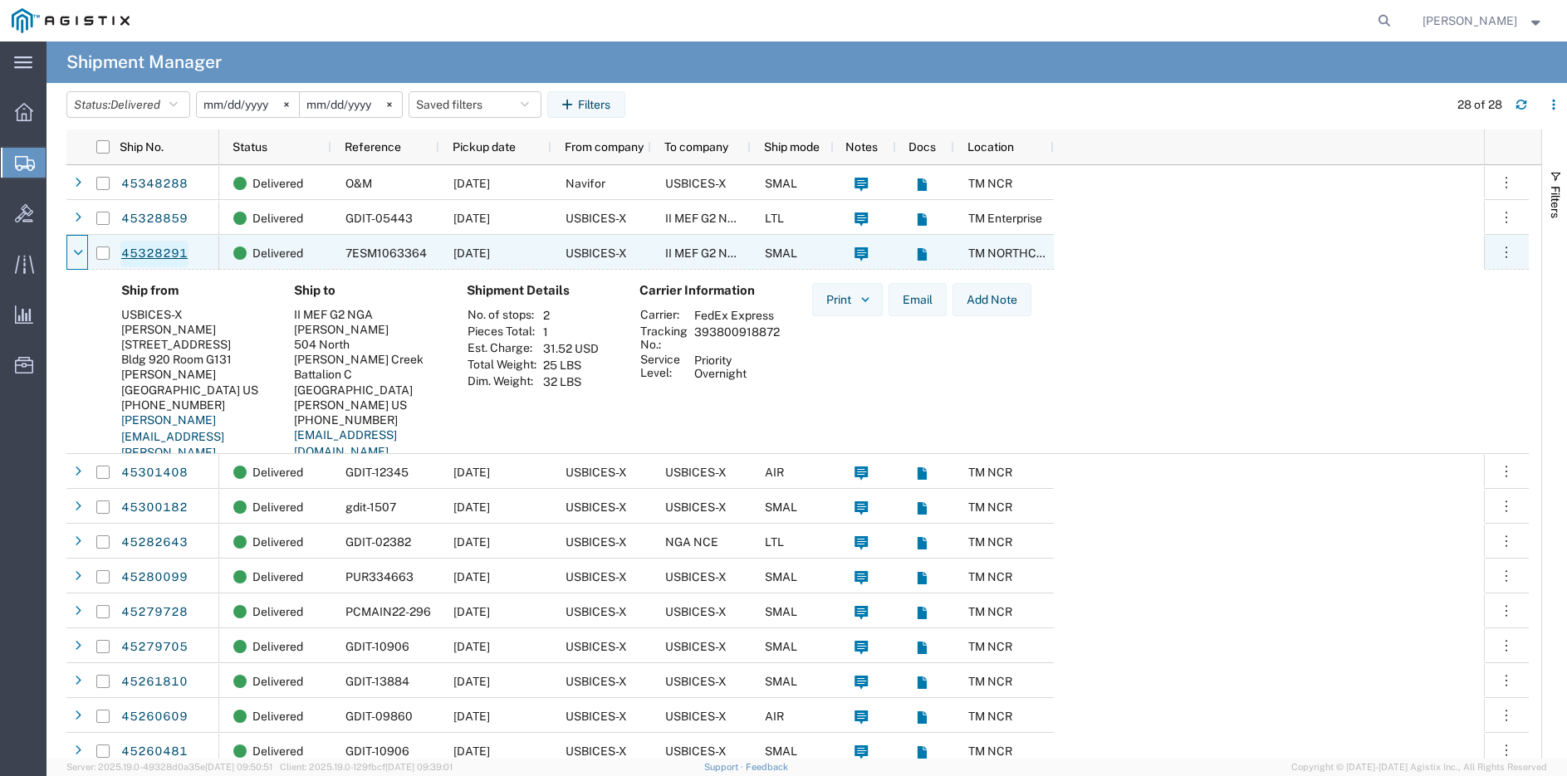
click at [167, 251] on link "45328291" at bounding box center [154, 254] width 68 height 27
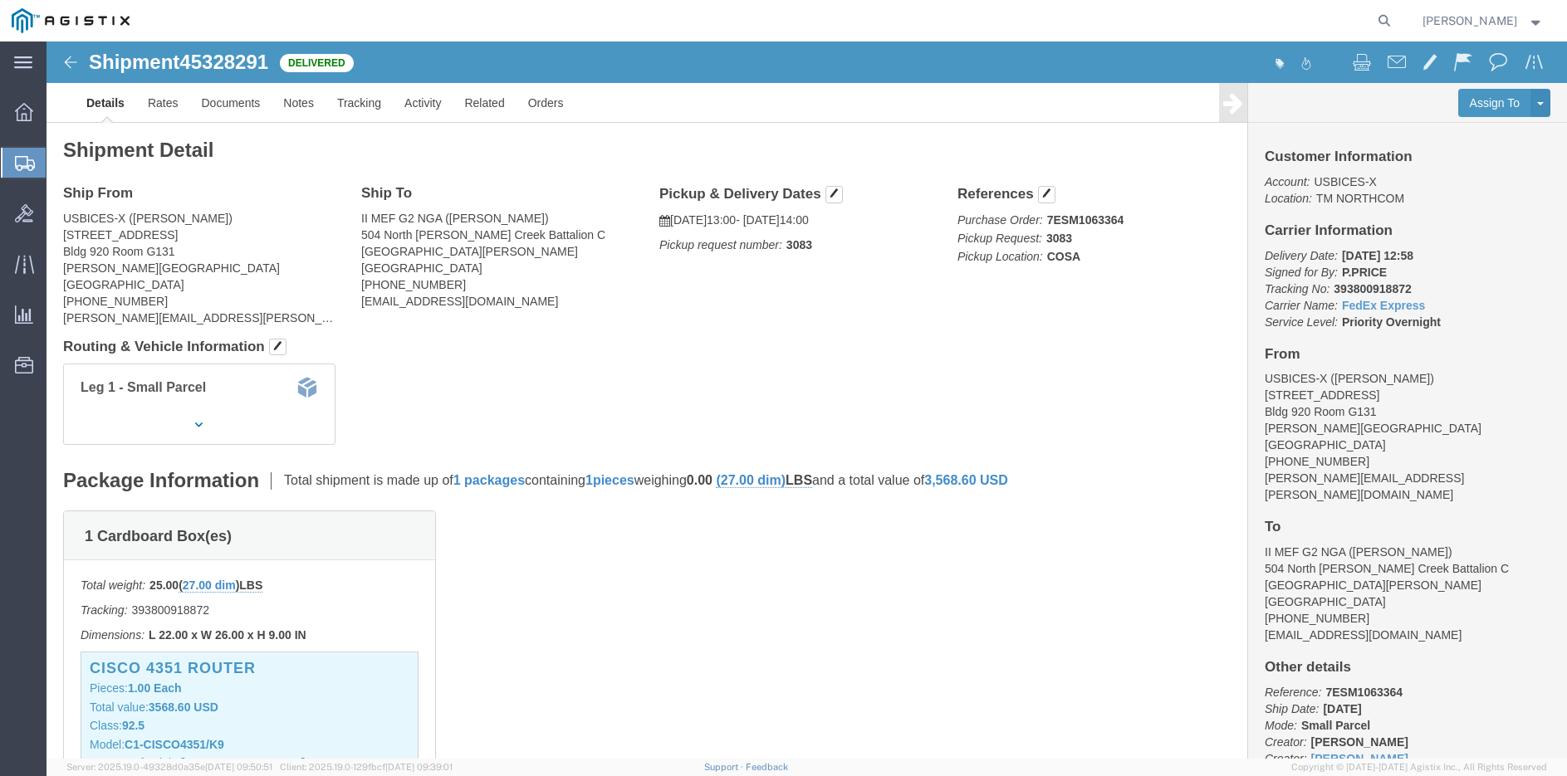
scroll to position [166, 0]
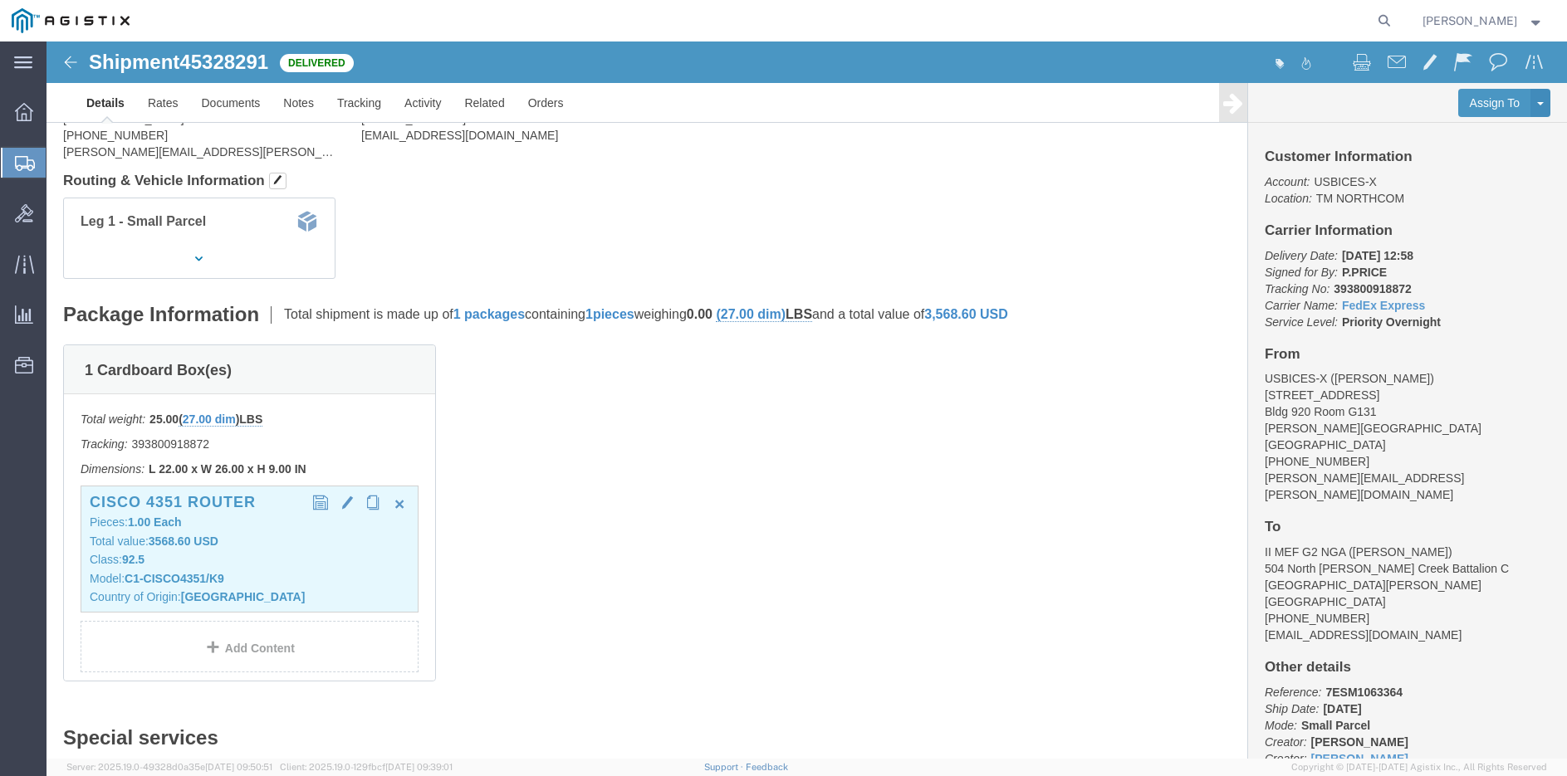
click div "Cisco 4351 Router Pieces: 1.00 Each Total value: 3568.60 USD Class: 92.5 Model:…"
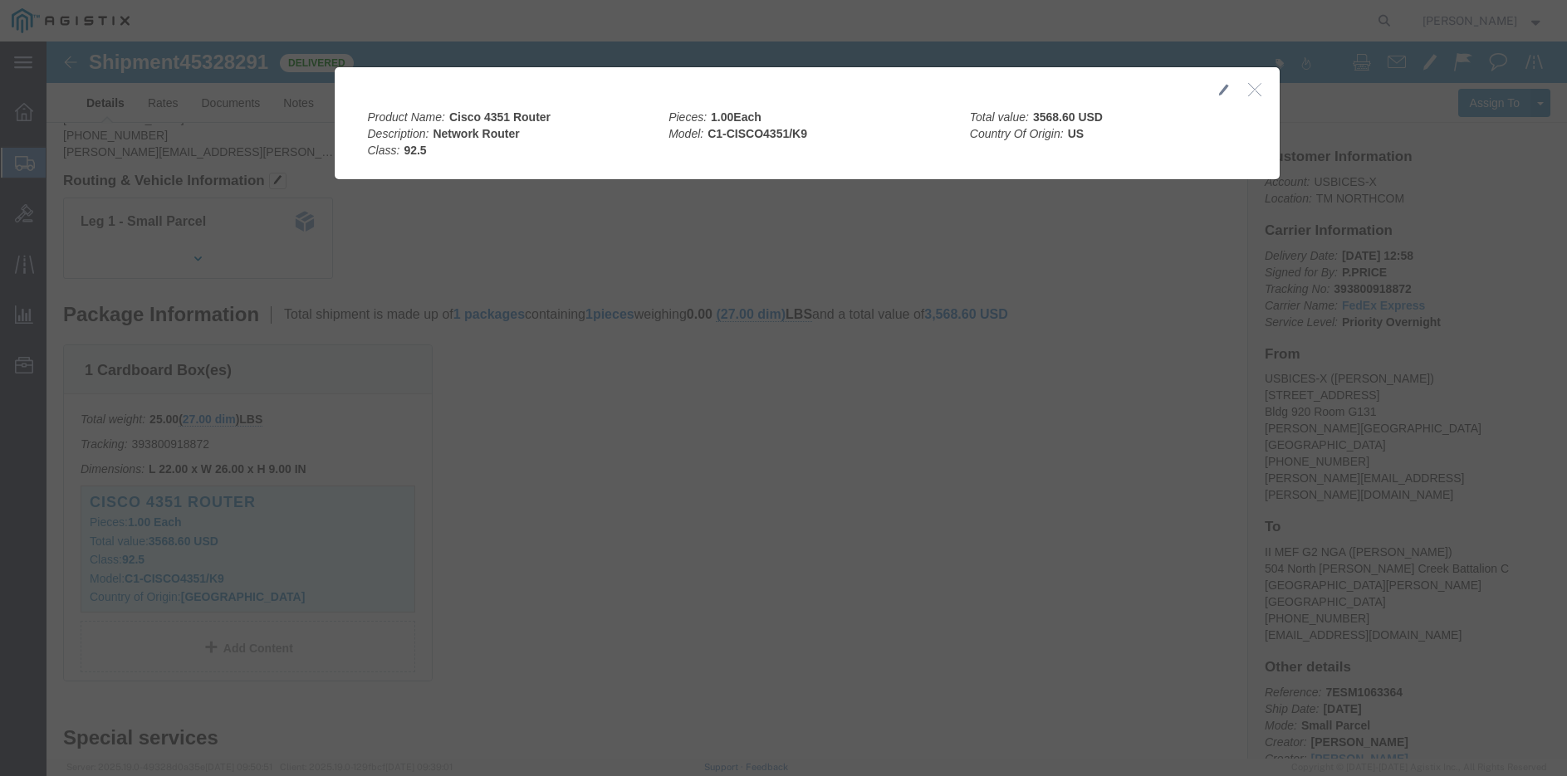
click button "button"
